Goal: Task Accomplishment & Management: Use online tool/utility

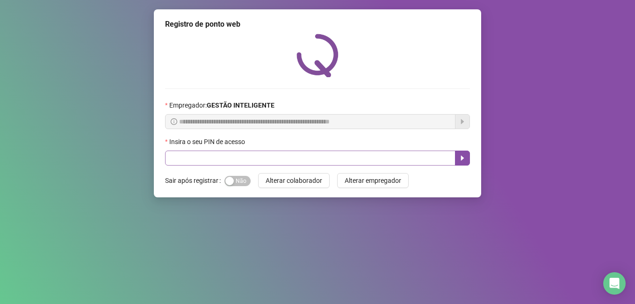
drag, startPoint x: 207, startPoint y: 150, endPoint x: 213, endPoint y: 157, distance: 9.6
click at [212, 157] on div "Insira o seu PIN de acesso" at bounding box center [317, 150] width 305 height 29
click at [213, 157] on input "text" at bounding box center [310, 157] width 290 height 15
click at [221, 158] on input "text" at bounding box center [310, 157] width 290 height 15
type input "*****"
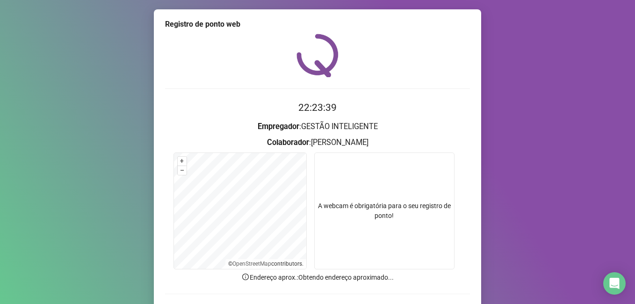
scroll to position [61, 0]
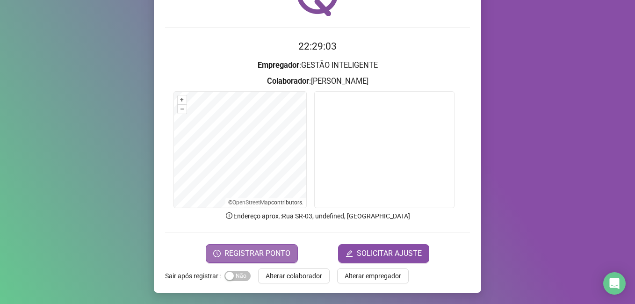
click at [259, 256] on span "REGISTRAR PONTO" at bounding box center [257, 253] width 66 height 11
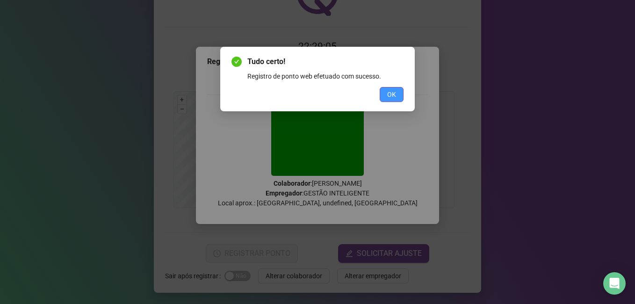
click at [386, 95] on button "OK" at bounding box center [391, 94] width 24 height 15
